Goal: Check status: Check status

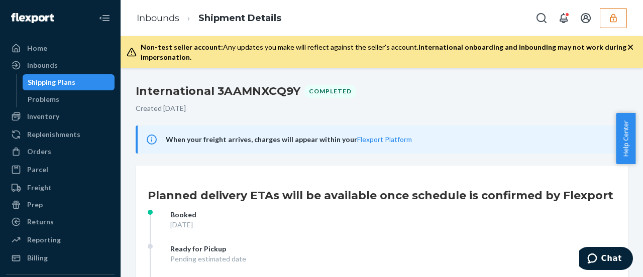
scroll to position [151, 0]
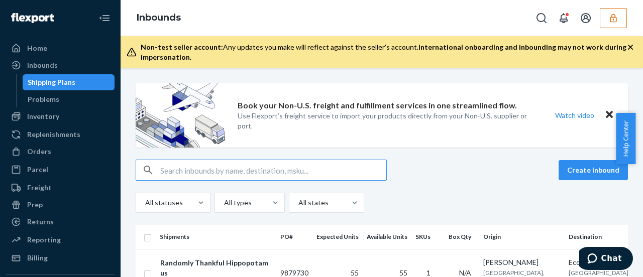
click at [616, 24] on button "button" at bounding box center [613, 18] width 27 height 20
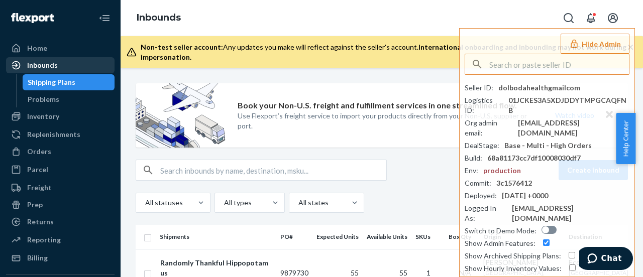
click at [48, 71] on div "Inbounds" at bounding box center [60, 65] width 106 height 14
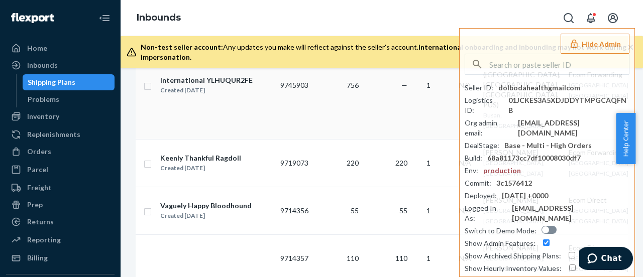
scroll to position [553, 0]
click at [331, 120] on td "756" at bounding box center [337, 85] width 50 height 108
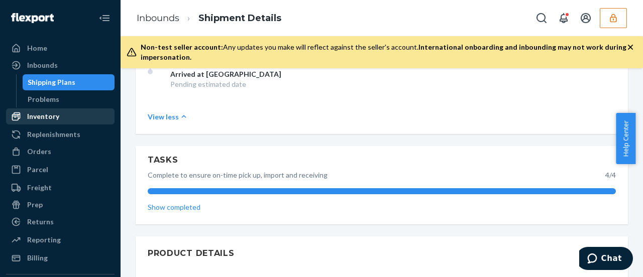
scroll to position [277, 0]
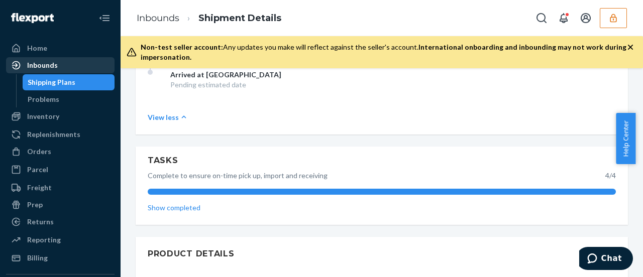
click at [59, 67] on div "Inbounds" at bounding box center [60, 65] width 106 height 14
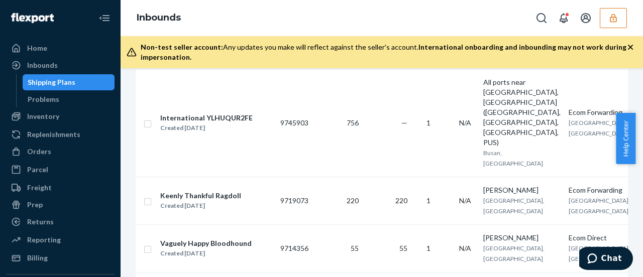
scroll to position [514, 0]
drag, startPoint x: 333, startPoint y: 146, endPoint x: 273, endPoint y: 152, distance: 60.0
click at [273, 152] on tr "International YLHUQUR2FE Created May 16, 2025 9745903 756 — 1 N/A All ports nea…" at bounding box center [417, 123] width 562 height 108
copy tr "9745903"
